Goal: Navigation & Orientation: Find specific page/section

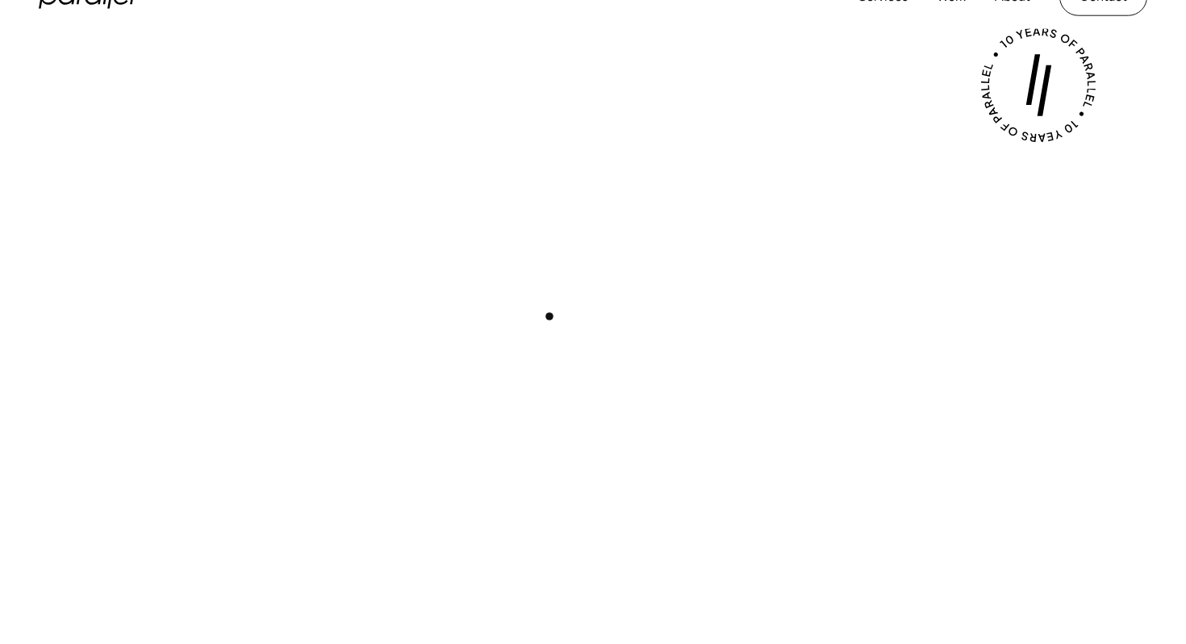
scroll to position [501, 0]
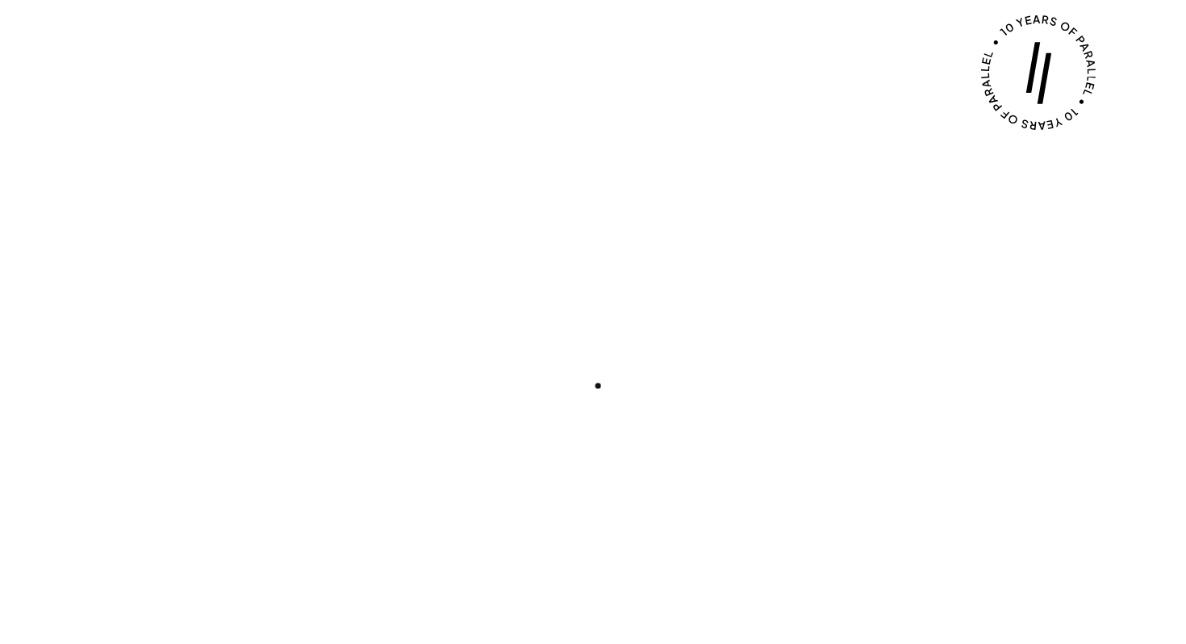
click at [598, 386] on button "Play with Sound" at bounding box center [593, 390] width 125 height 35
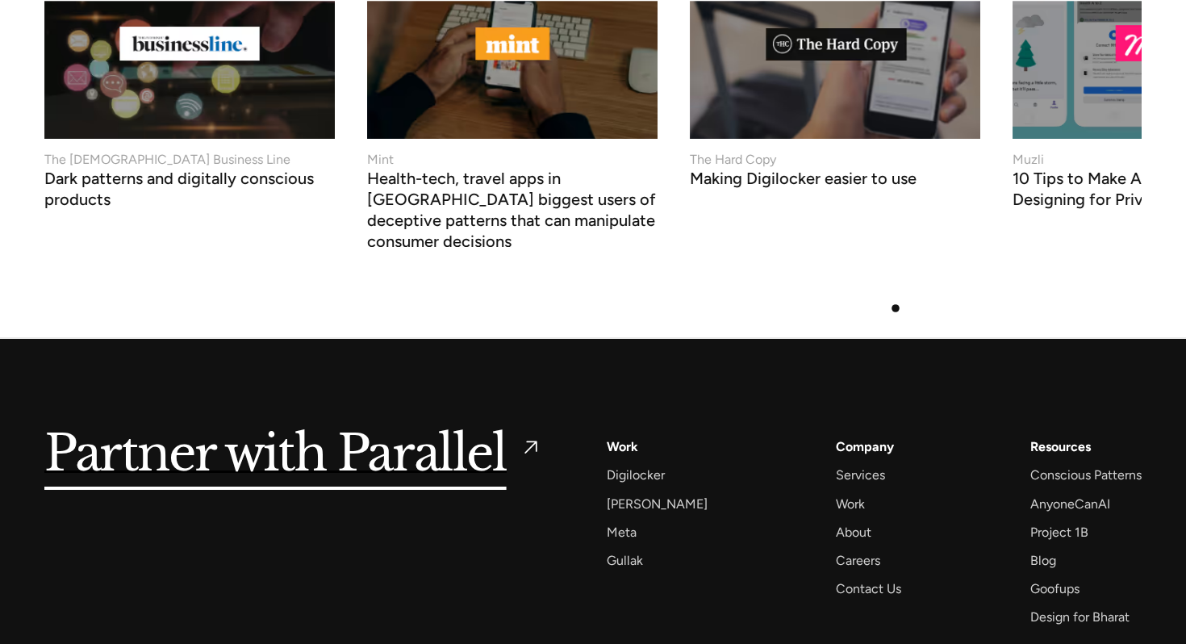
scroll to position [6261, 0]
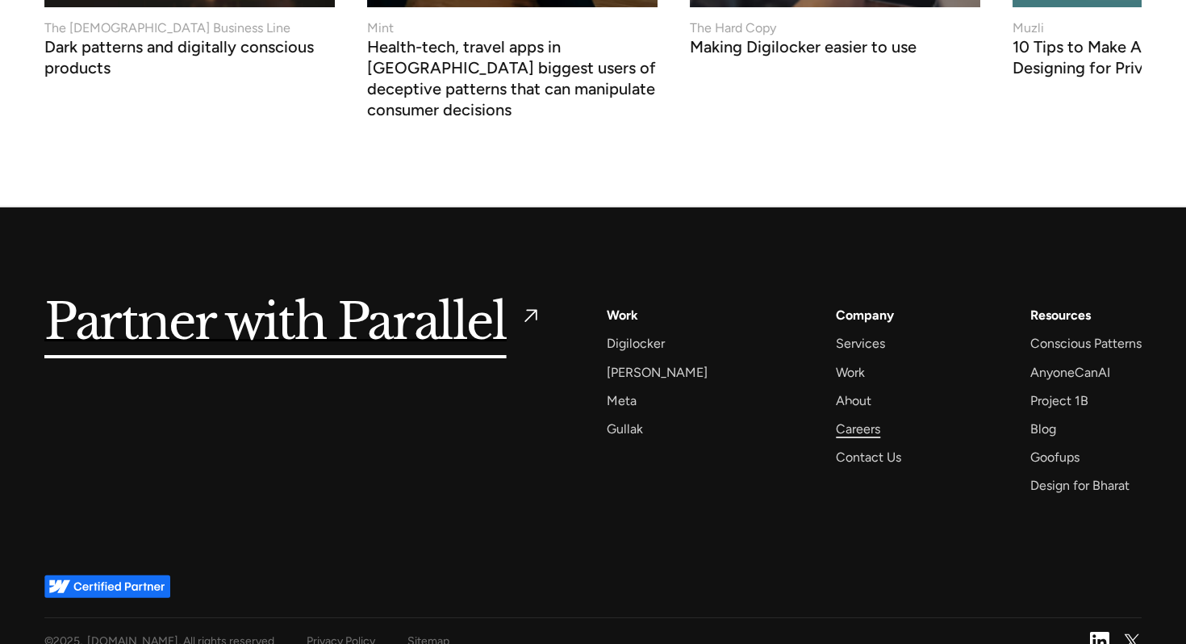
click at [849, 418] on div "Careers" at bounding box center [858, 429] width 44 height 22
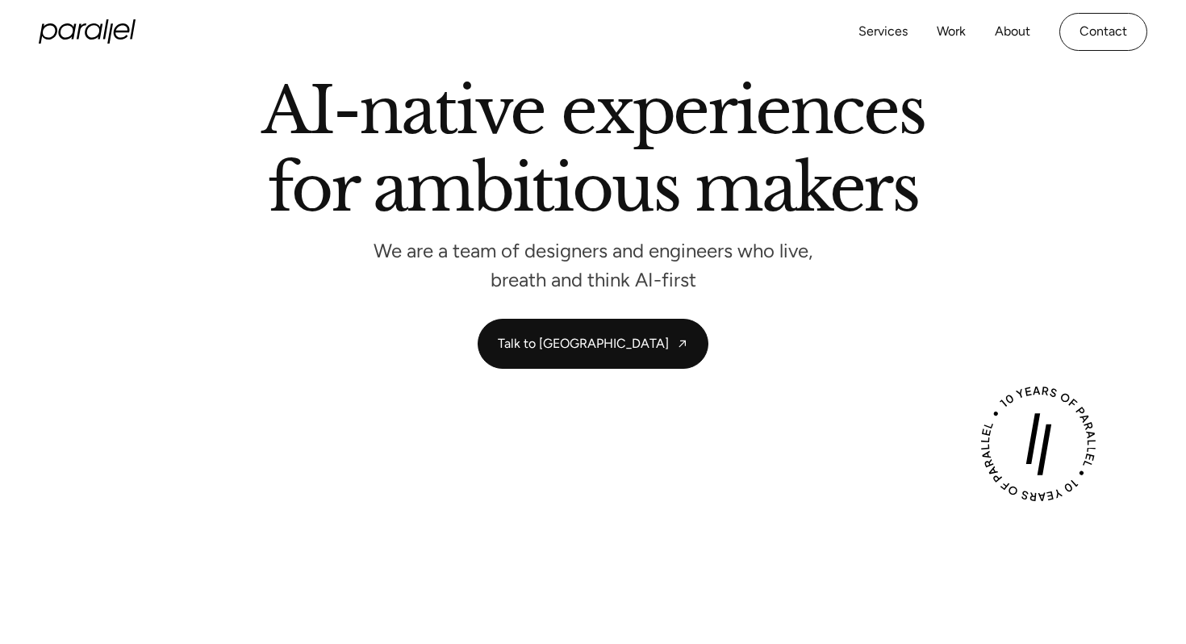
scroll to position [0, 0]
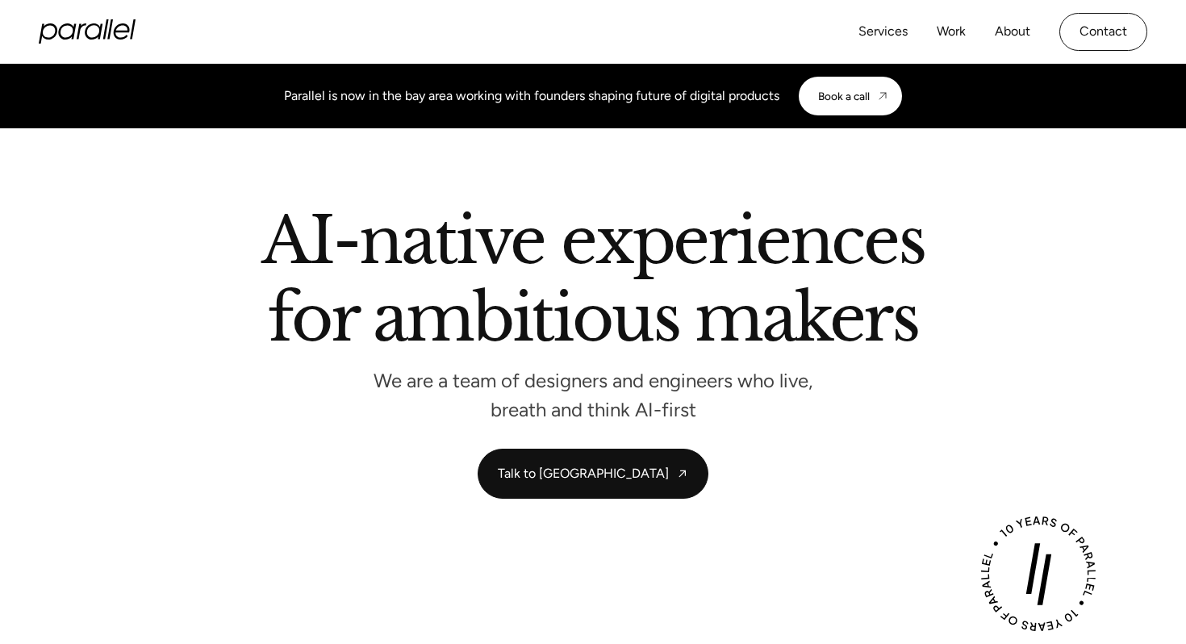
click at [89, 35] on icon "home" at bounding box center [87, 31] width 97 height 24
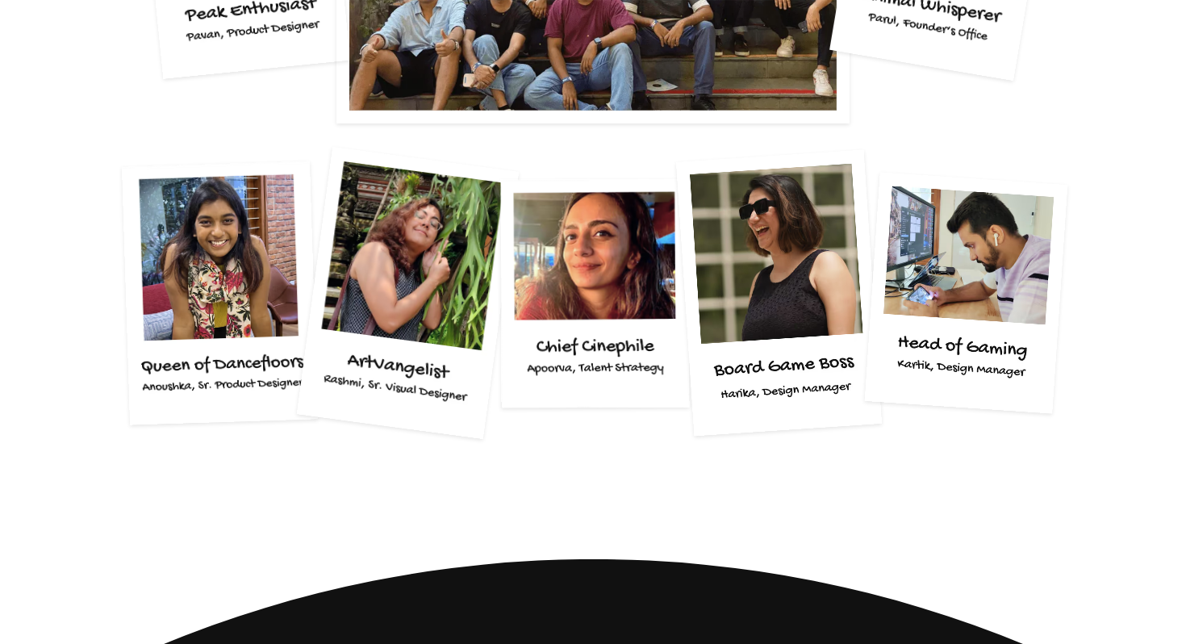
scroll to position [3143, 0]
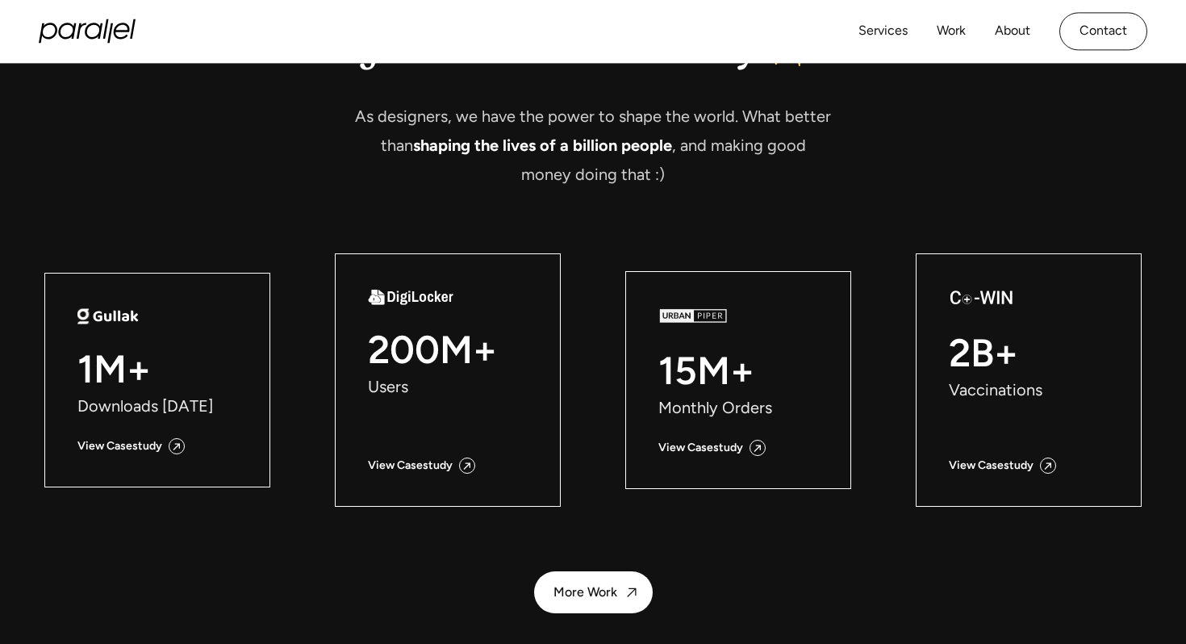
scroll to position [1822, 0]
